Goal: Task Accomplishment & Management: Manage account settings

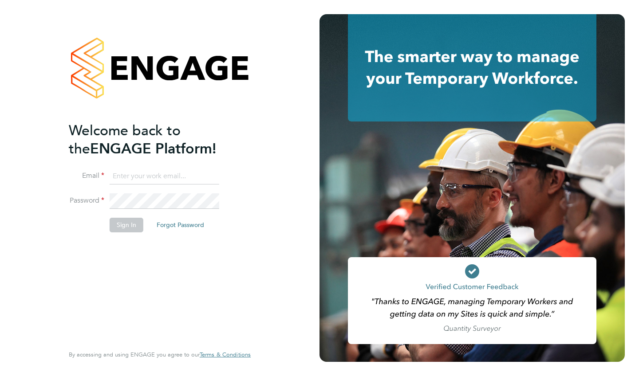
type input "[EMAIL_ADDRESS][DOMAIN_NAME]"
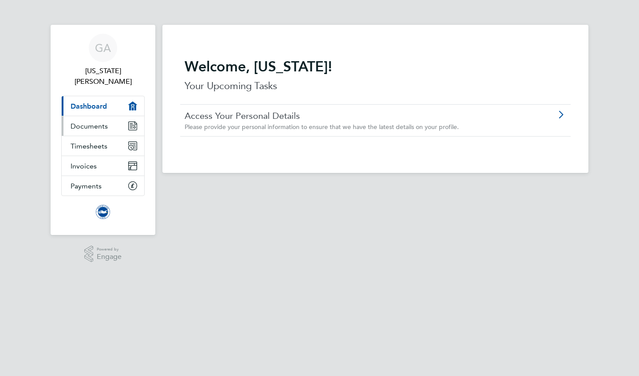
click at [110, 116] on link "Documents" at bounding box center [103, 126] width 83 height 20
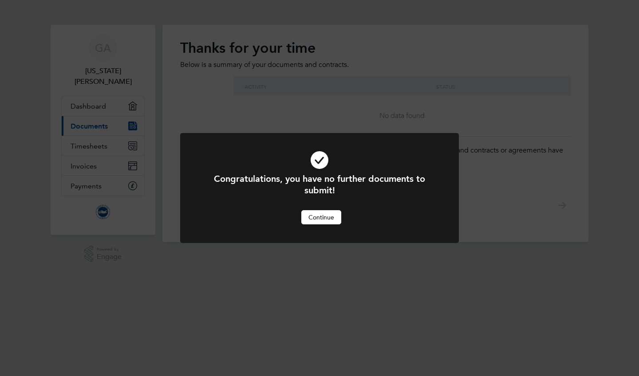
click at [327, 220] on button "Continue" at bounding box center [321, 217] width 40 height 14
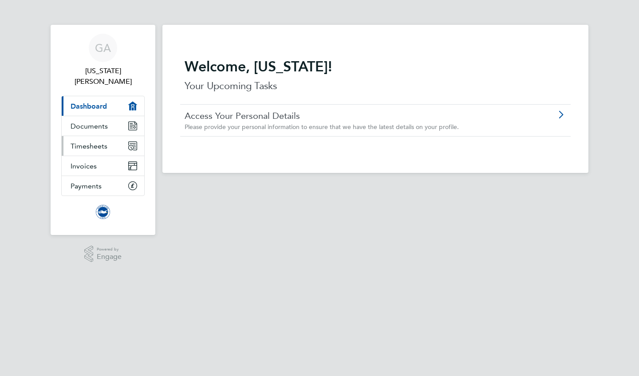
click at [109, 136] on link "Timesheets" at bounding box center [103, 146] width 83 height 20
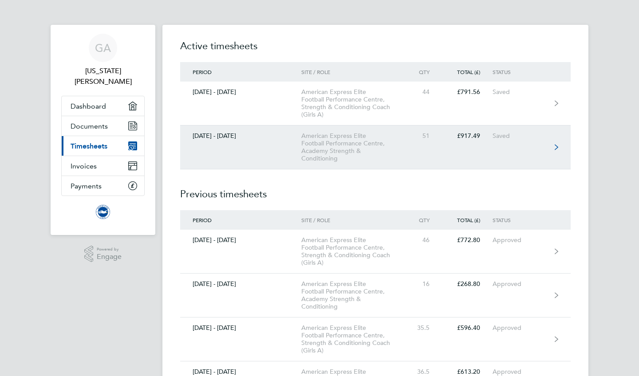
click at [356, 150] on div "American Express Elite Football Performance Centre, Academy Strength & Conditio…" at bounding box center [352, 147] width 102 height 30
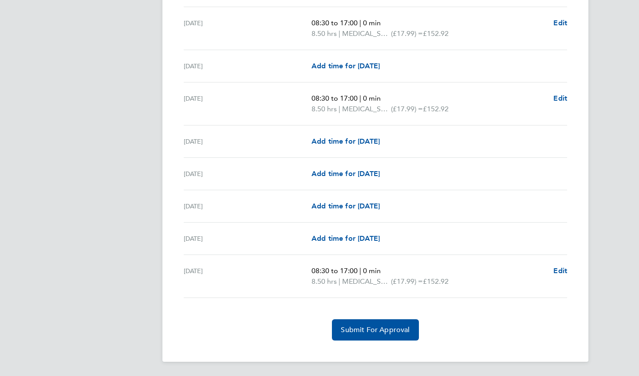
scroll to position [992, 0]
click at [387, 331] on span "Submit For Approval" at bounding box center [375, 330] width 69 height 9
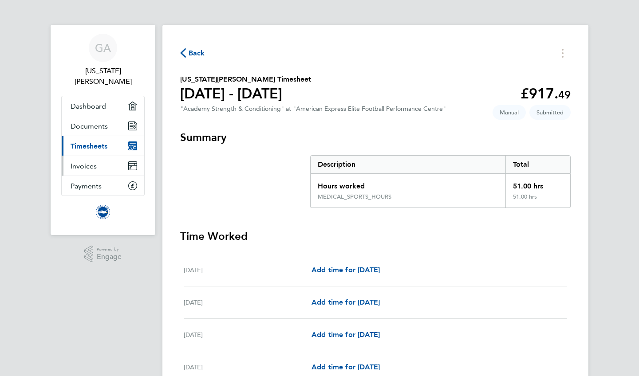
scroll to position [0, 0]
click at [105, 142] on span "Timesheets" at bounding box center [89, 146] width 37 height 8
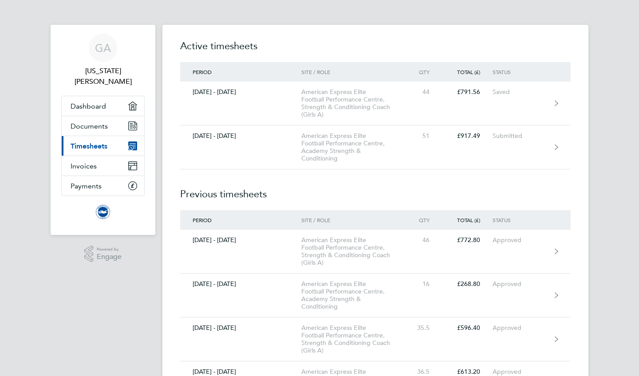
scroll to position [9, 0]
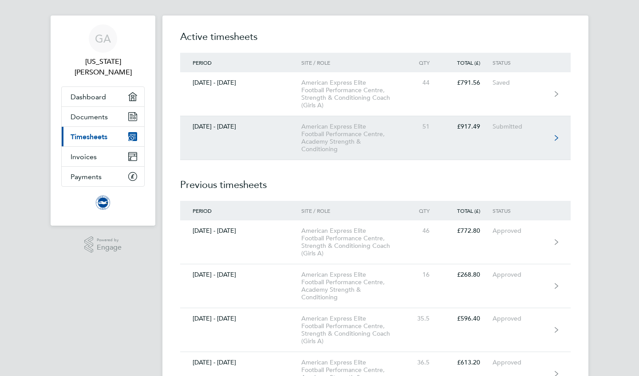
click at [343, 130] on div "American Express Elite Football Performance Centre, Academy Strength & Conditio…" at bounding box center [352, 138] width 102 height 30
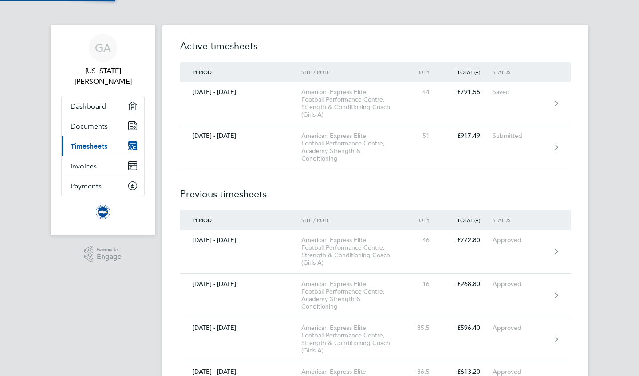
scroll to position [9, 0]
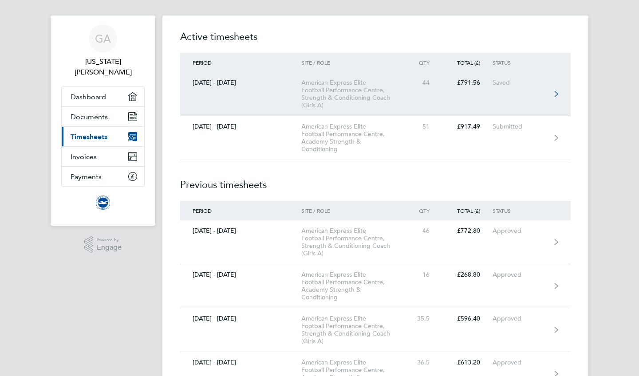
click at [258, 89] on link "[DATE] - [DATE] American Express Elite Football Performance Centre, Strength & …" at bounding box center [375, 94] width 390 height 44
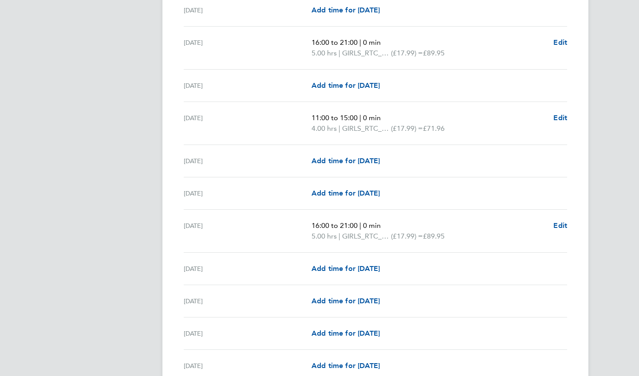
scroll to position [374, 0]
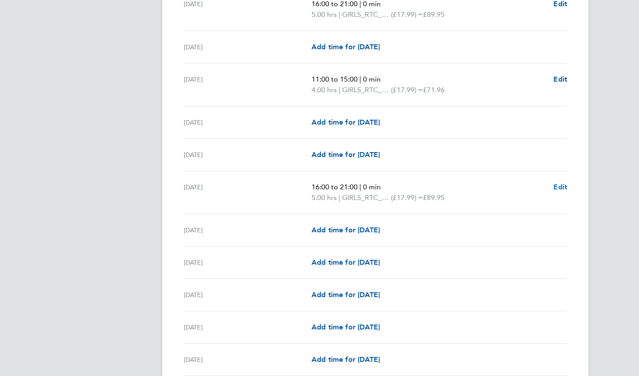
click at [555, 185] on span "Edit" at bounding box center [560, 187] width 14 height 8
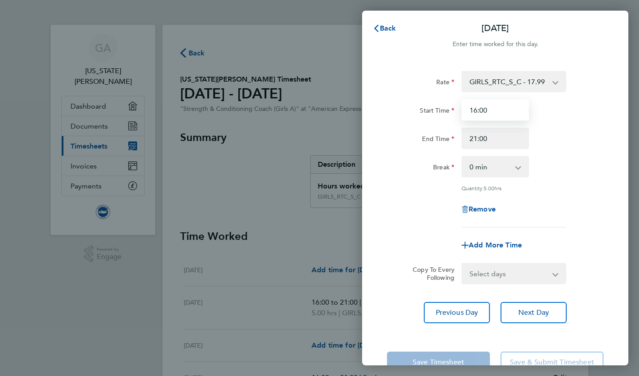
click at [493, 114] on input "16:00" at bounding box center [494, 109] width 67 height 21
type input "1"
type input "17:00"
click at [381, 199] on div "Rate GIRLS_RTC_S_C - 17.99 ON_CALL - 50.00 W&G_Chaperone - 12.98 Start Time 17:…" at bounding box center [495, 197] width 266 height 274
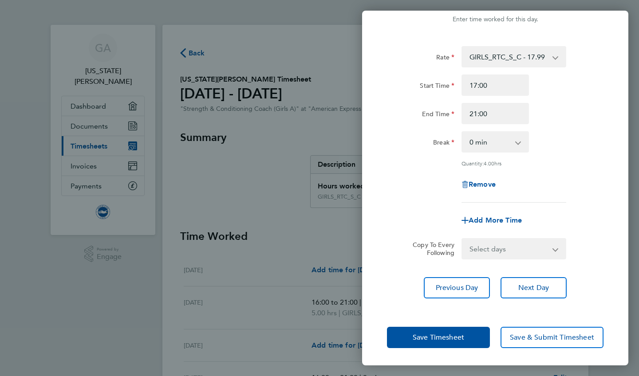
scroll to position [24, 0]
click at [415, 334] on span "Save Timesheet" at bounding box center [438, 338] width 51 height 9
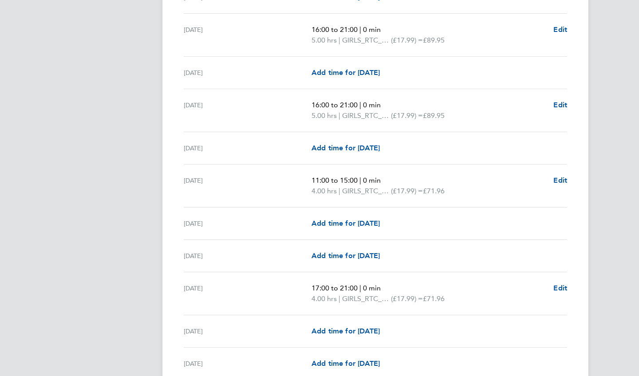
scroll to position [332, 0]
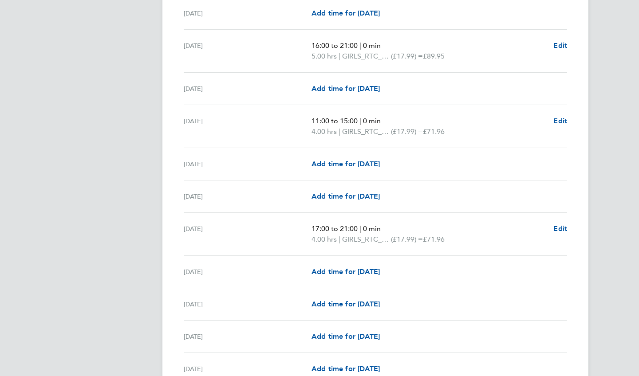
click at [571, 230] on div "Back [US_STATE][PERSON_NAME] Timesheet [DATE] - [DATE] £773. 57 "Strength & Con…" at bounding box center [375, 373] width 426 height 1361
click at [560, 228] on span "Edit" at bounding box center [560, 228] width 14 height 8
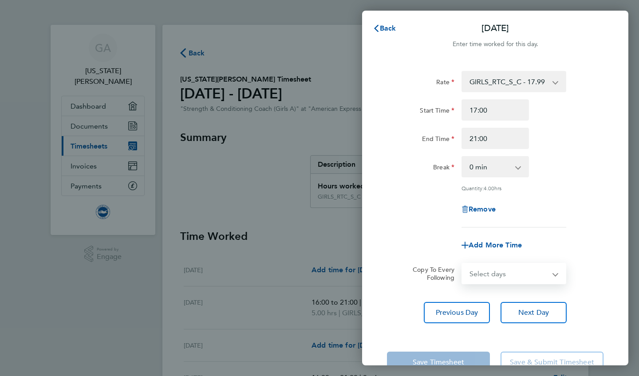
select select "TUE"
select select "[DATE]"
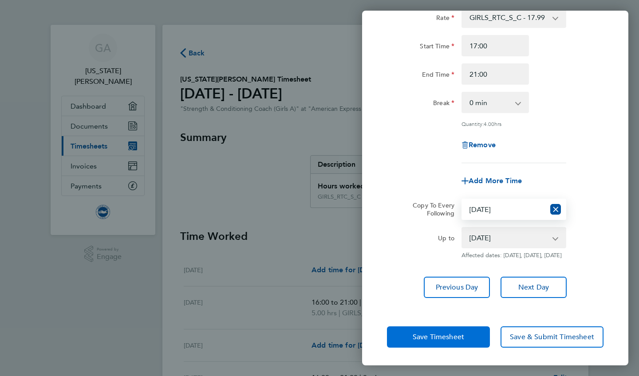
scroll to position [71, 0]
click at [437, 339] on span "Save Timesheet" at bounding box center [438, 337] width 51 height 9
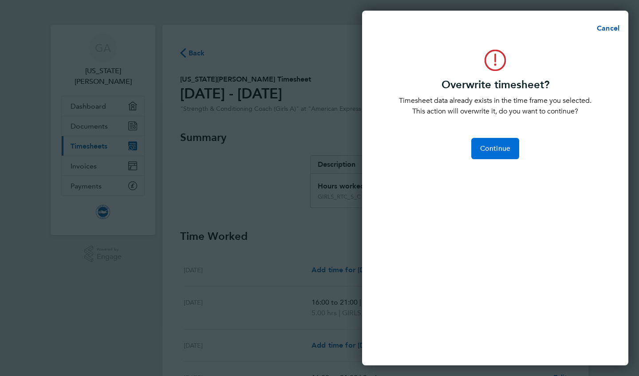
click at [501, 153] on button "Continue" at bounding box center [495, 148] width 48 height 21
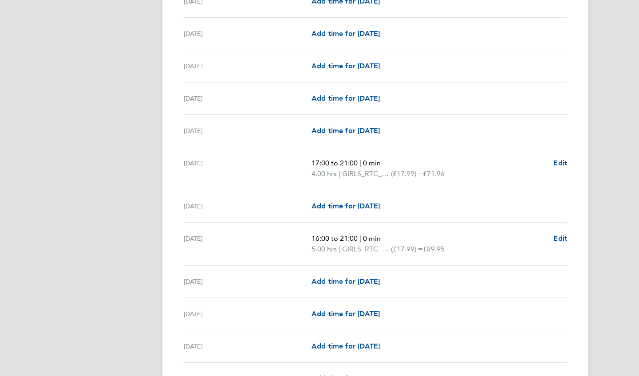
scroll to position [659, 0]
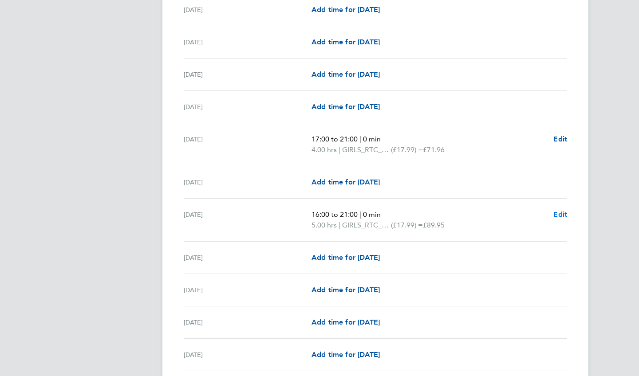
click at [555, 214] on span "Edit" at bounding box center [560, 214] width 14 height 8
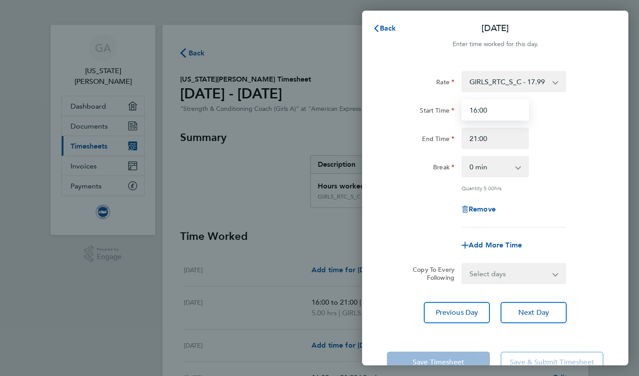
click at [487, 110] on input "16:00" at bounding box center [494, 109] width 67 height 21
drag, startPoint x: 487, startPoint y: 111, endPoint x: 437, endPoint y: 110, distance: 50.6
click at [437, 110] on div "Start Time 16:00" at bounding box center [495, 109] width 224 height 21
type input "17:00"
click at [594, 152] on div "Rate GIRLS_RTC_S_C - 17.99 ON_CALL - 50.00 W&G_Chaperone - 12.98 Start Time 17:…" at bounding box center [495, 149] width 216 height 157
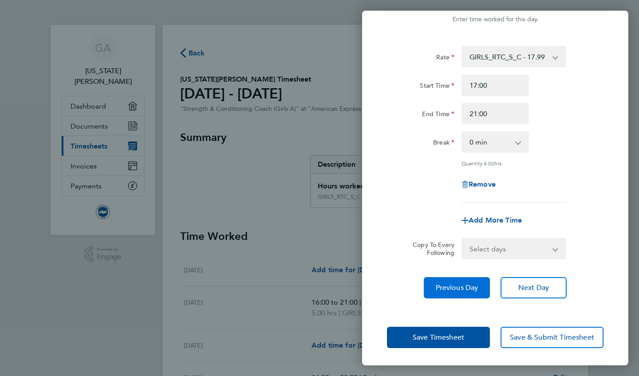
scroll to position [24, 0]
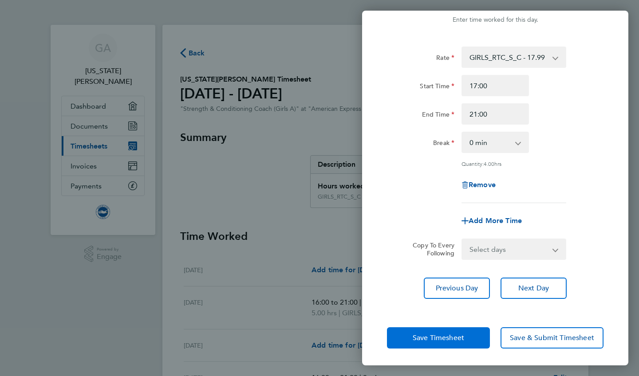
click at [413, 335] on span "Save Timesheet" at bounding box center [438, 338] width 51 height 9
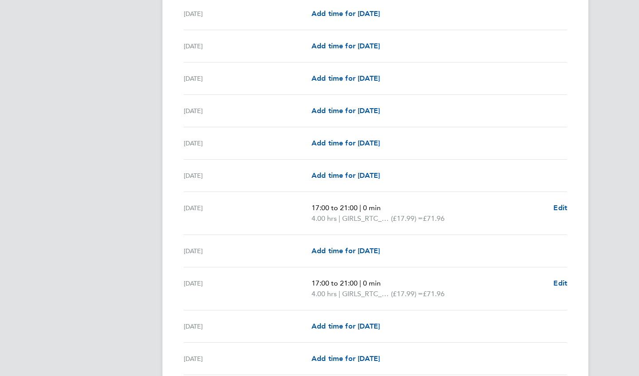
scroll to position [611, 0]
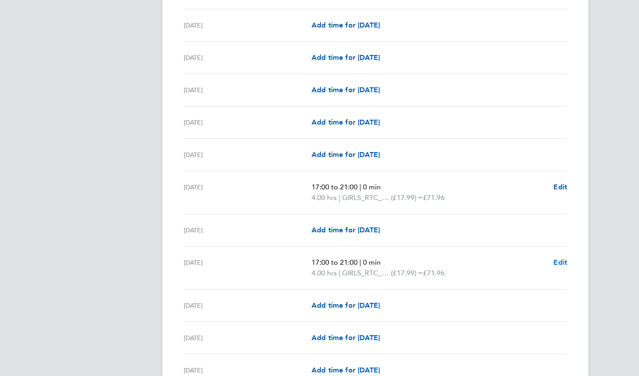
click at [563, 265] on span "Edit" at bounding box center [560, 262] width 14 height 8
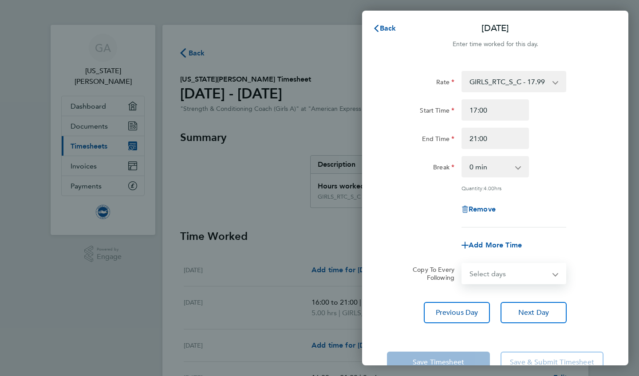
select select "THU"
select select "[DATE]"
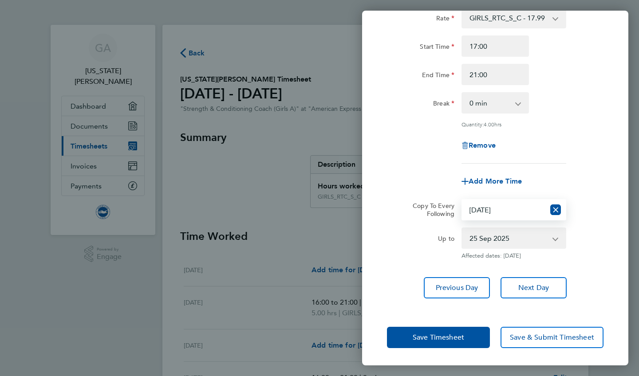
scroll to position [63, 0]
click at [436, 338] on span "Save Timesheet" at bounding box center [438, 338] width 51 height 9
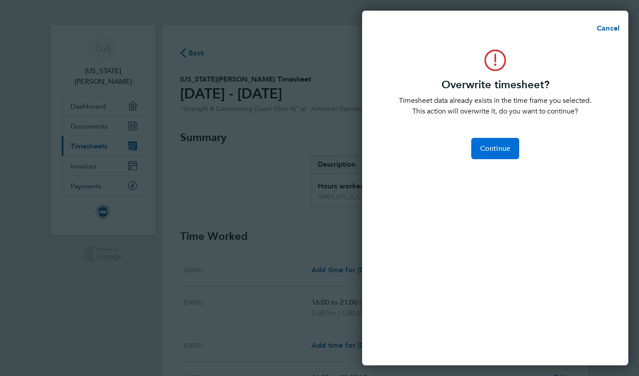
click at [504, 142] on button "Continue" at bounding box center [495, 148] width 48 height 21
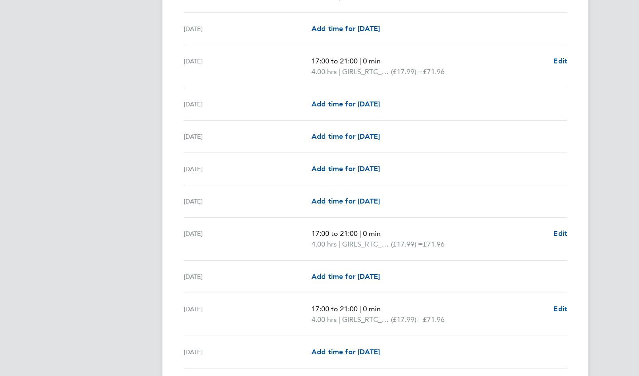
scroll to position [811, 0]
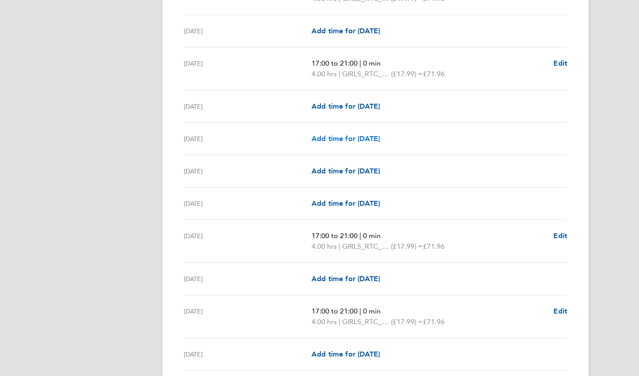
click at [362, 135] on span "Add time for [DATE]" at bounding box center [345, 138] width 68 height 8
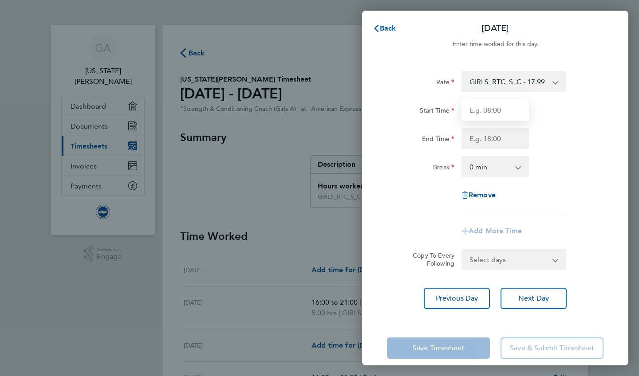
click at [507, 110] on input "Start Time" at bounding box center [494, 109] width 67 height 21
type input "11:00"
click at [488, 139] on input "End Time" at bounding box center [494, 138] width 67 height 21
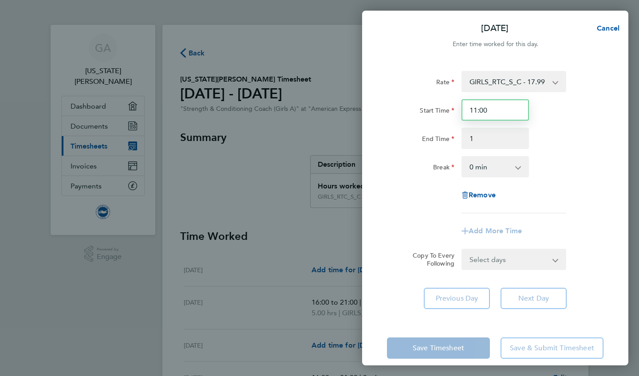
type input "01:00"
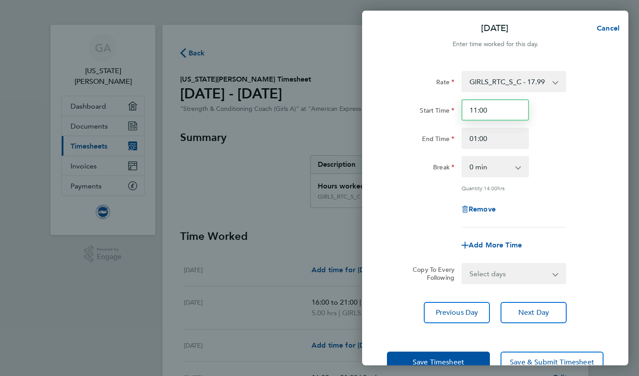
drag, startPoint x: 492, startPoint y: 116, endPoint x: 418, endPoint y: 108, distance: 74.5
click at [418, 108] on div "Start Time 11:00" at bounding box center [495, 109] width 224 height 21
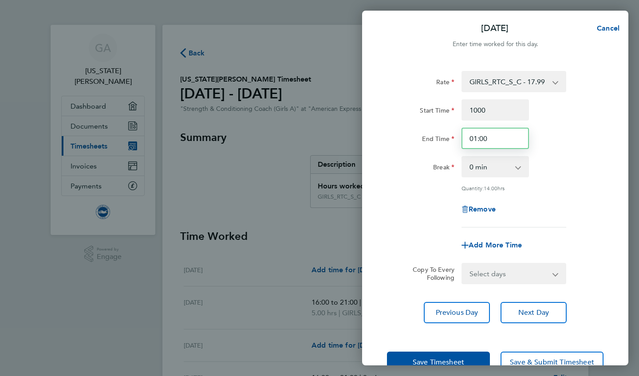
type input "10:00"
click at [479, 142] on input "01:00" at bounding box center [494, 138] width 67 height 21
type input "16:00"
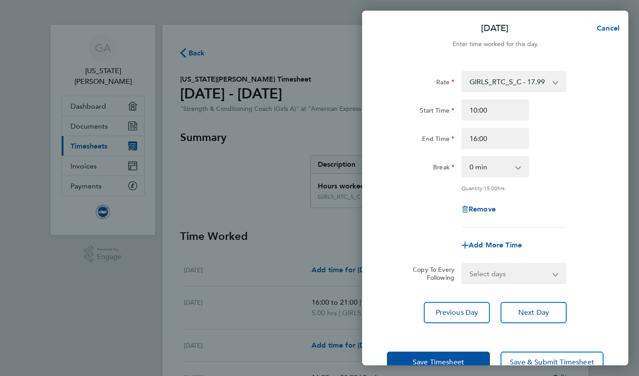
click at [582, 144] on div "End Time 16:00" at bounding box center [495, 138] width 224 height 21
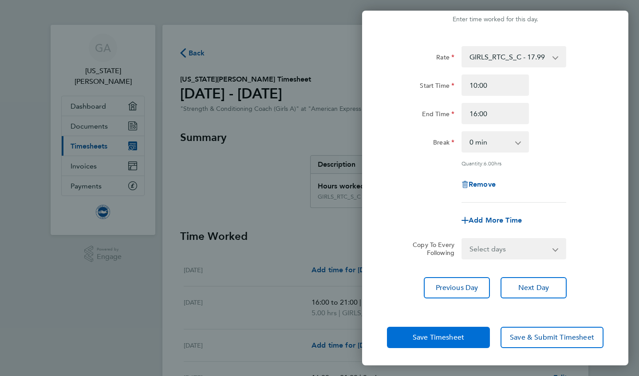
scroll to position [24, 0]
click at [450, 334] on span "Save Timesheet" at bounding box center [438, 338] width 51 height 9
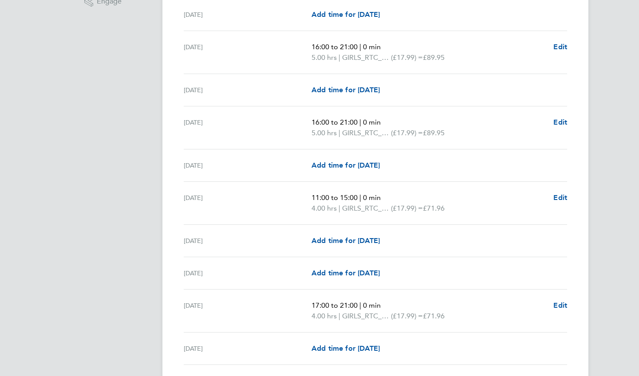
scroll to position [253, 0]
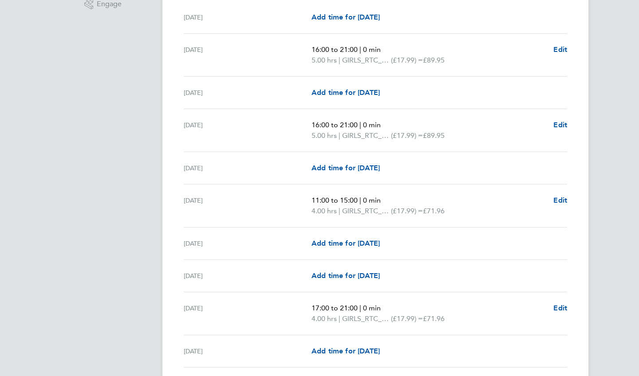
click at [566, 201] on span "Edit" at bounding box center [560, 200] width 14 height 8
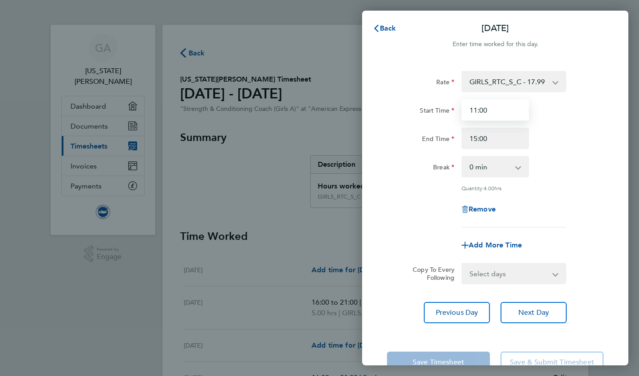
click at [476, 110] on input "11:00" at bounding box center [494, 109] width 67 height 21
type input "09:00"
click at [572, 132] on div "End Time 15:00" at bounding box center [495, 138] width 224 height 21
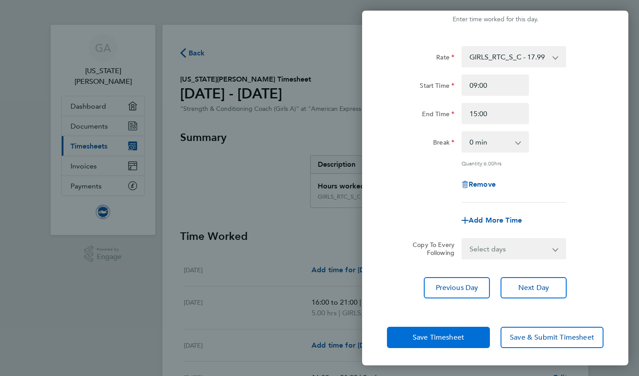
scroll to position [24, 0]
click at [441, 335] on span "Save Timesheet" at bounding box center [438, 338] width 51 height 9
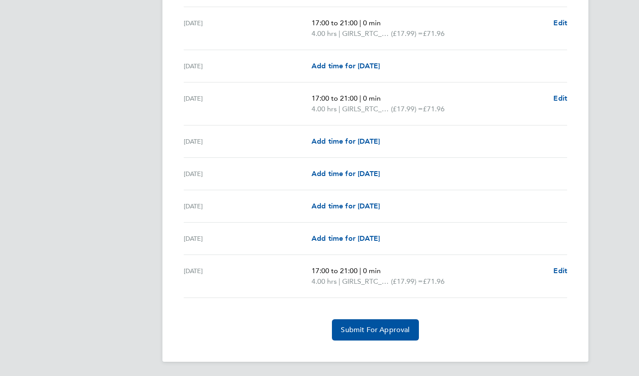
scroll to position [1034, 0]
click at [403, 329] on span "Submit For Approval" at bounding box center [375, 330] width 69 height 9
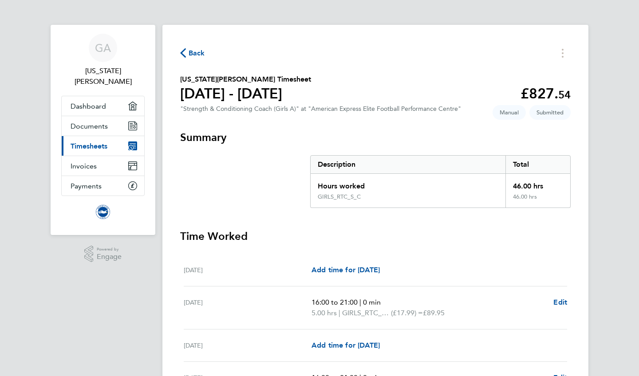
scroll to position [0, 0]
click at [94, 102] on span "Dashboard" at bounding box center [88, 106] width 35 height 8
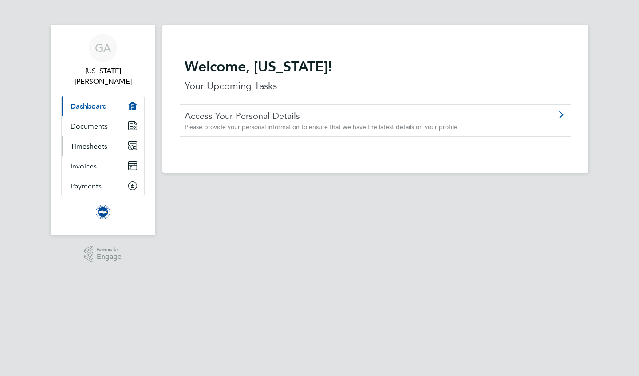
click at [112, 139] on link "Timesheets" at bounding box center [103, 146] width 83 height 20
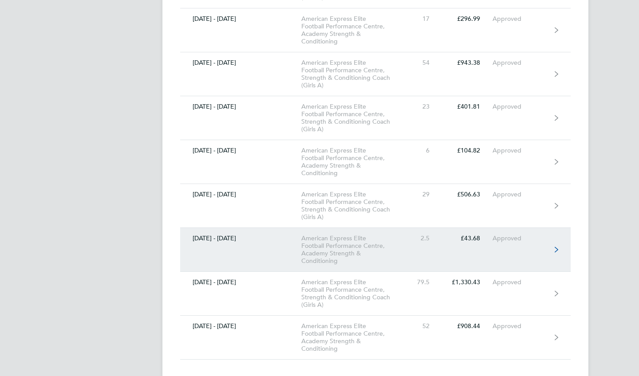
scroll to position [1357, 0]
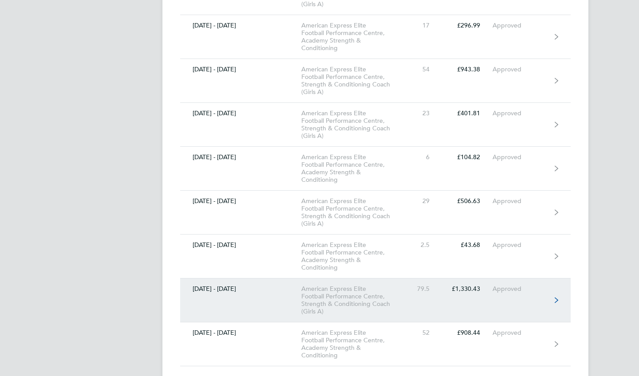
click at [473, 303] on link "[DATE] - [DATE] American Express Elite Football Performance Centre, Strength & …" at bounding box center [375, 301] width 390 height 44
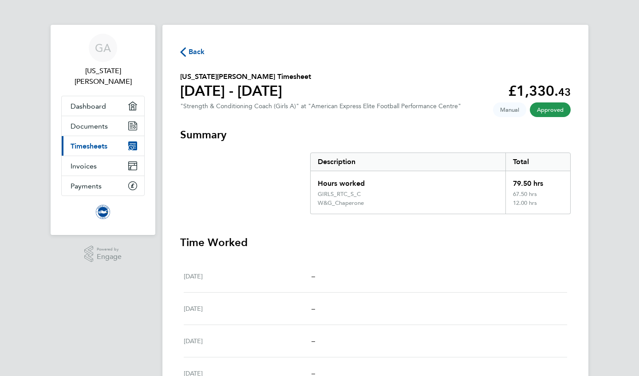
click at [98, 142] on span "Timesheets" at bounding box center [89, 146] width 37 height 8
